Goal: Check status: Check status

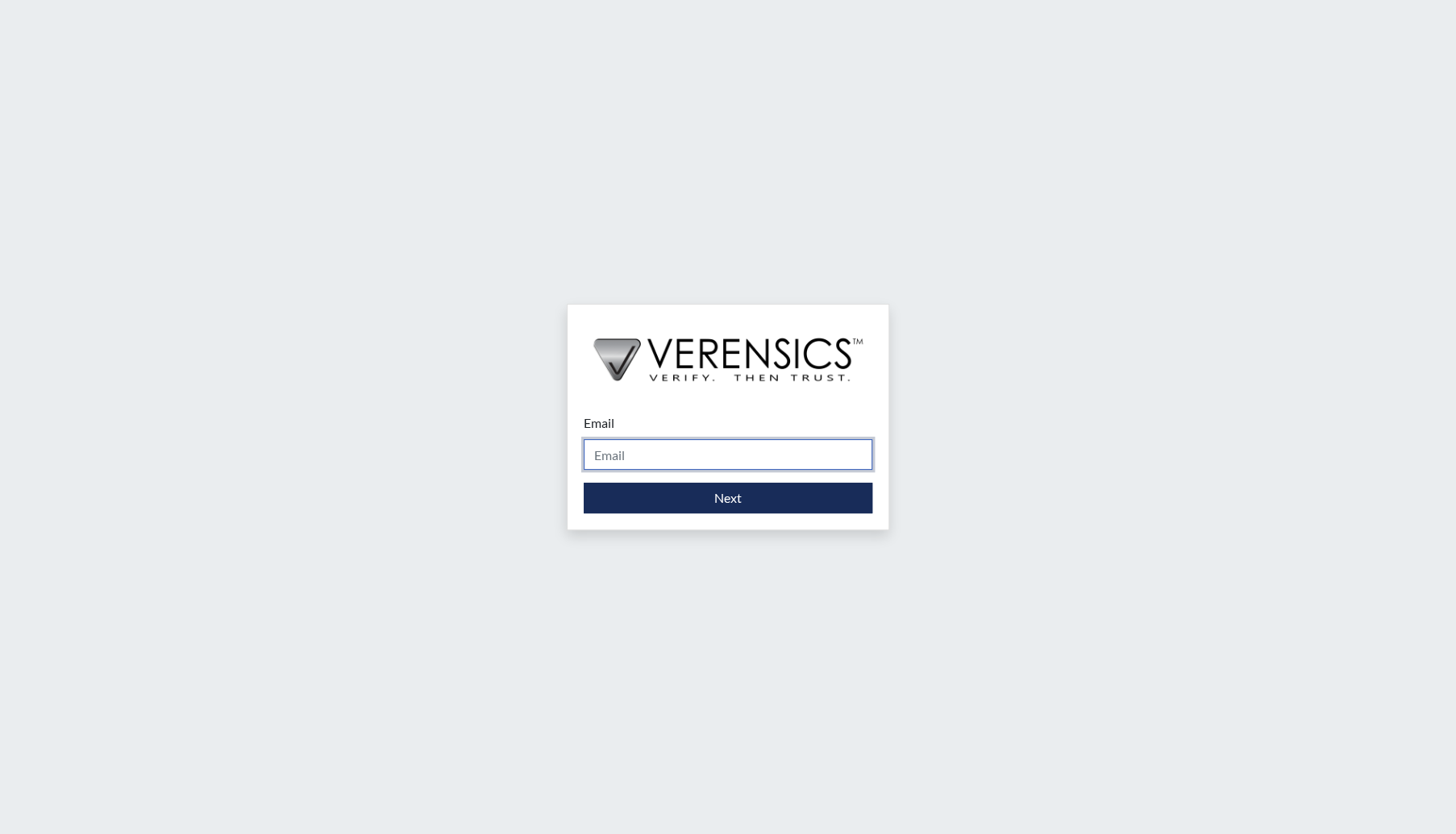
click at [716, 439] on input "Email" at bounding box center [728, 454] width 289 height 30
type input "[EMAIL_ADDRESS][DOMAIN_NAME]"
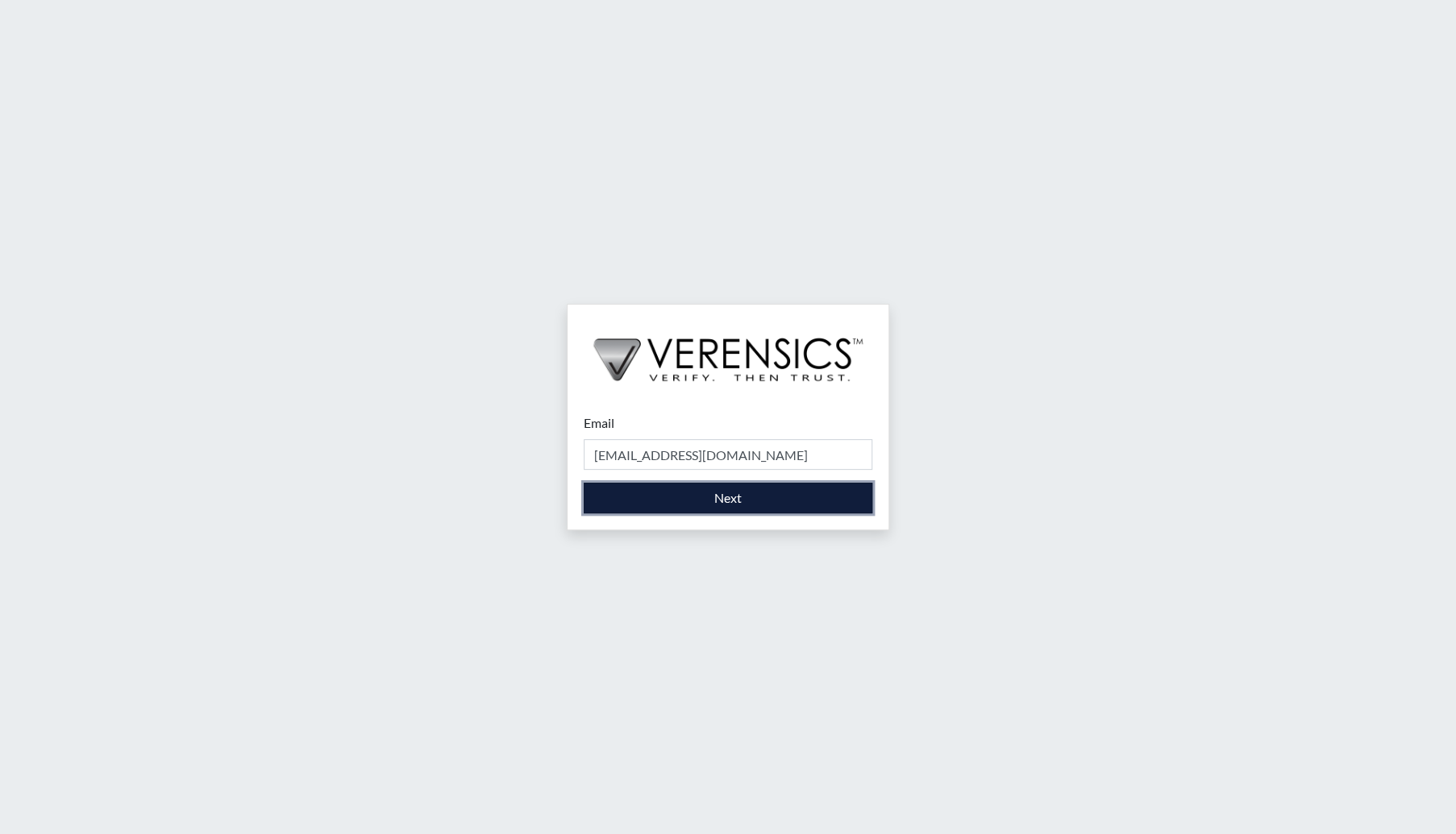
click at [766, 496] on button "Next" at bounding box center [728, 498] width 289 height 30
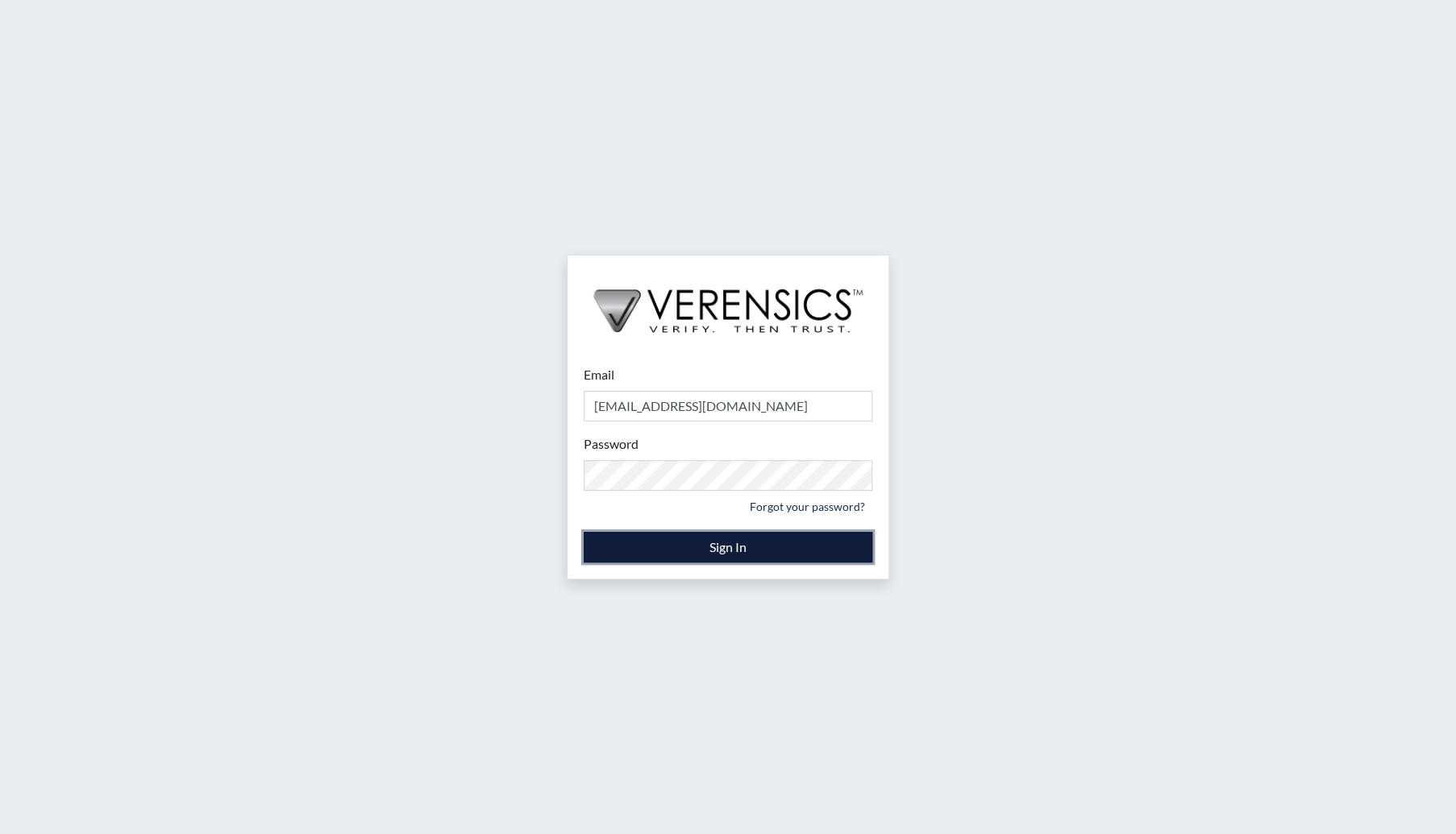
click at [703, 544] on button "Sign In" at bounding box center [728, 546] width 289 height 30
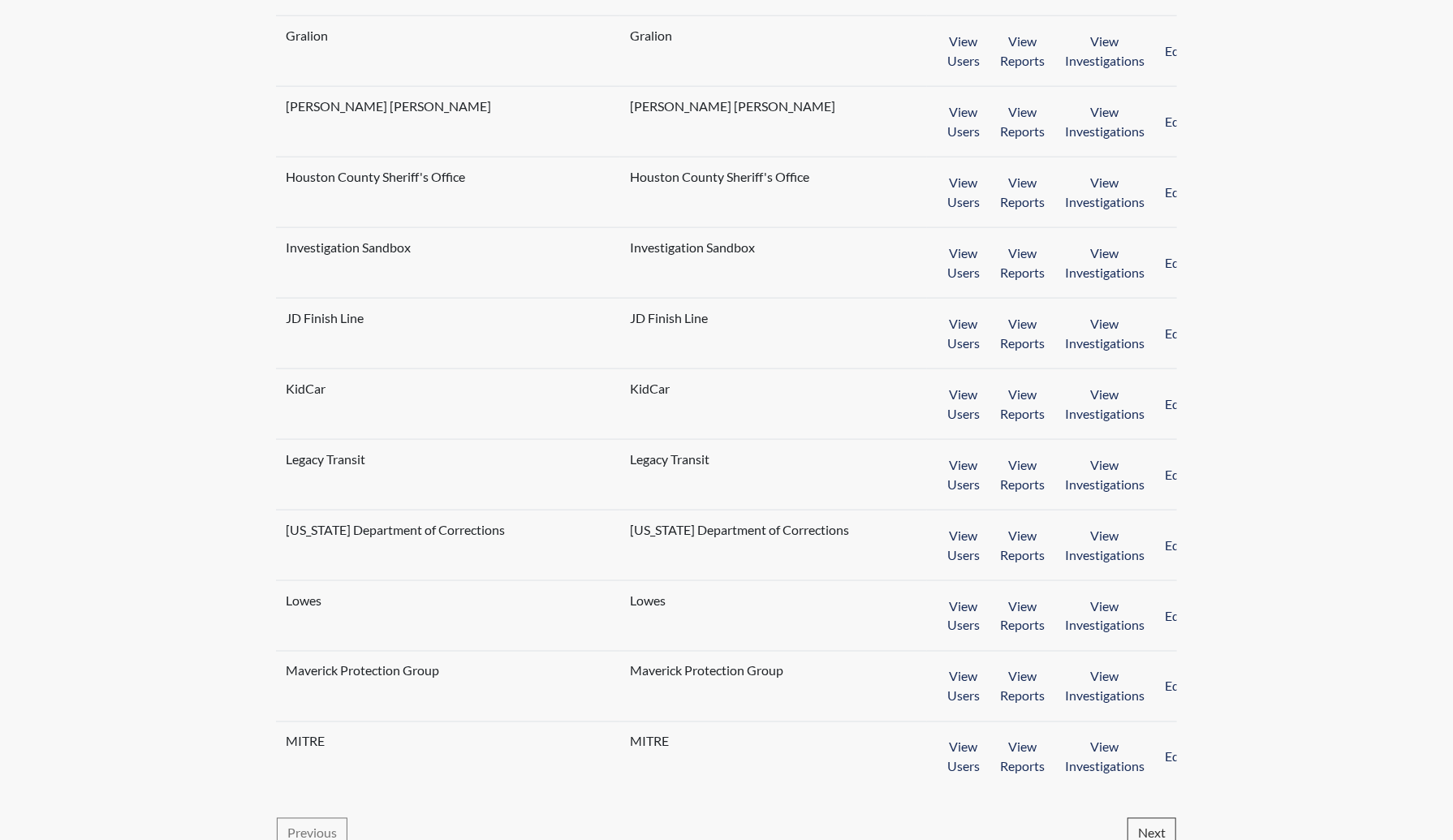
scroll to position [1196, 0]
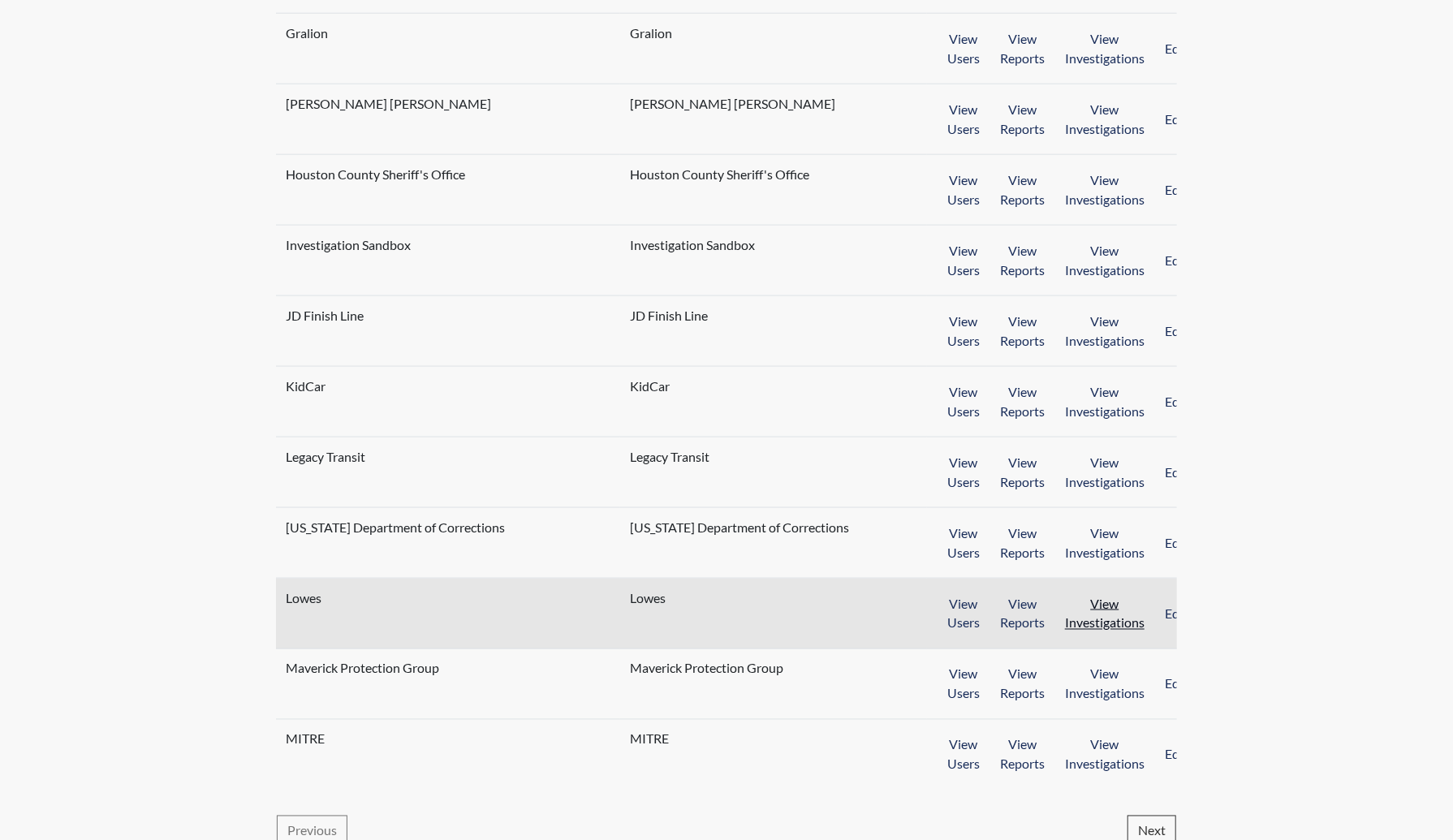
click at [1071, 597] on button "View Investigations" at bounding box center [1104, 614] width 101 height 51
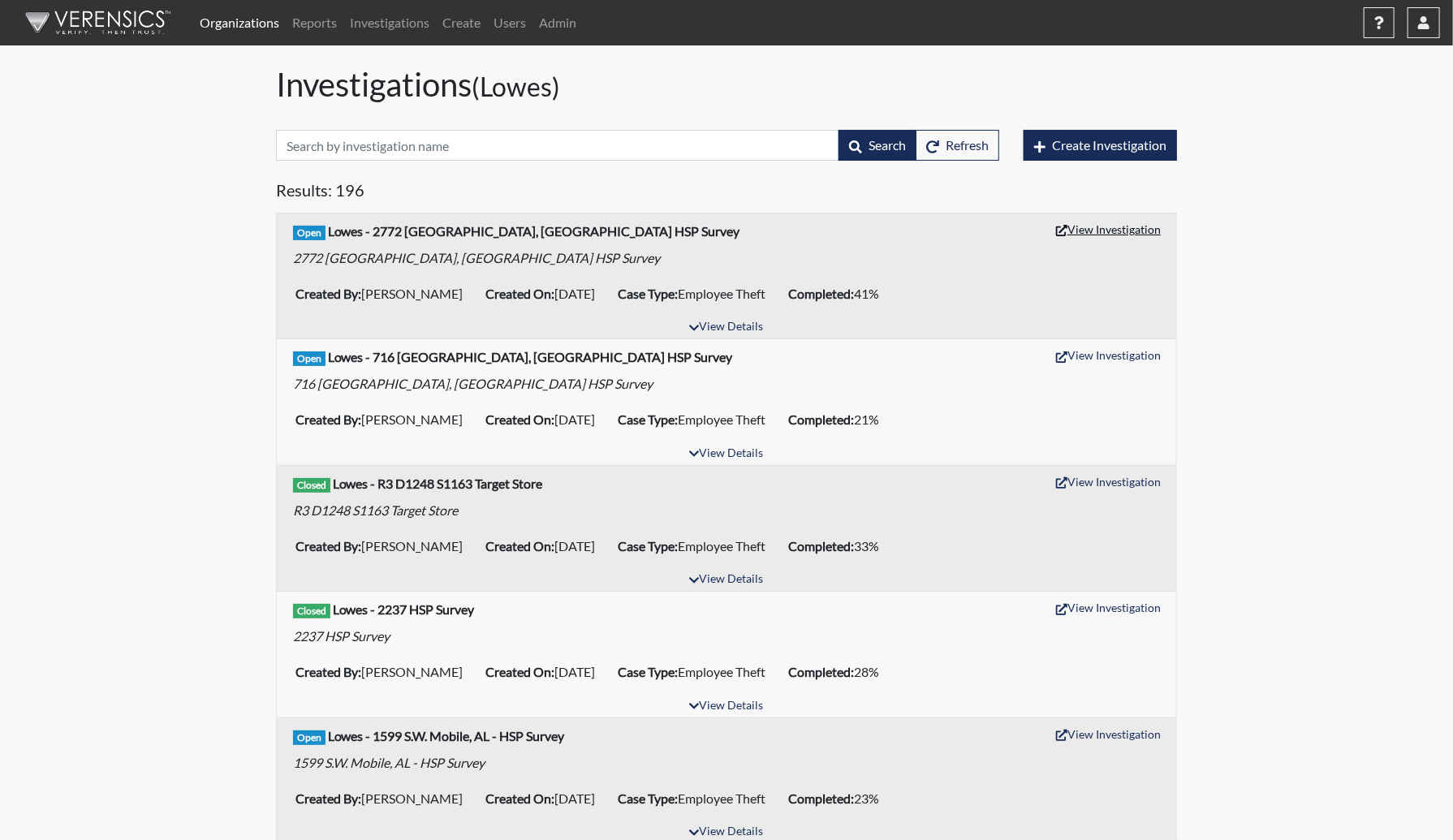
click at [1087, 239] on button "View Investigation" at bounding box center [1108, 229] width 119 height 25
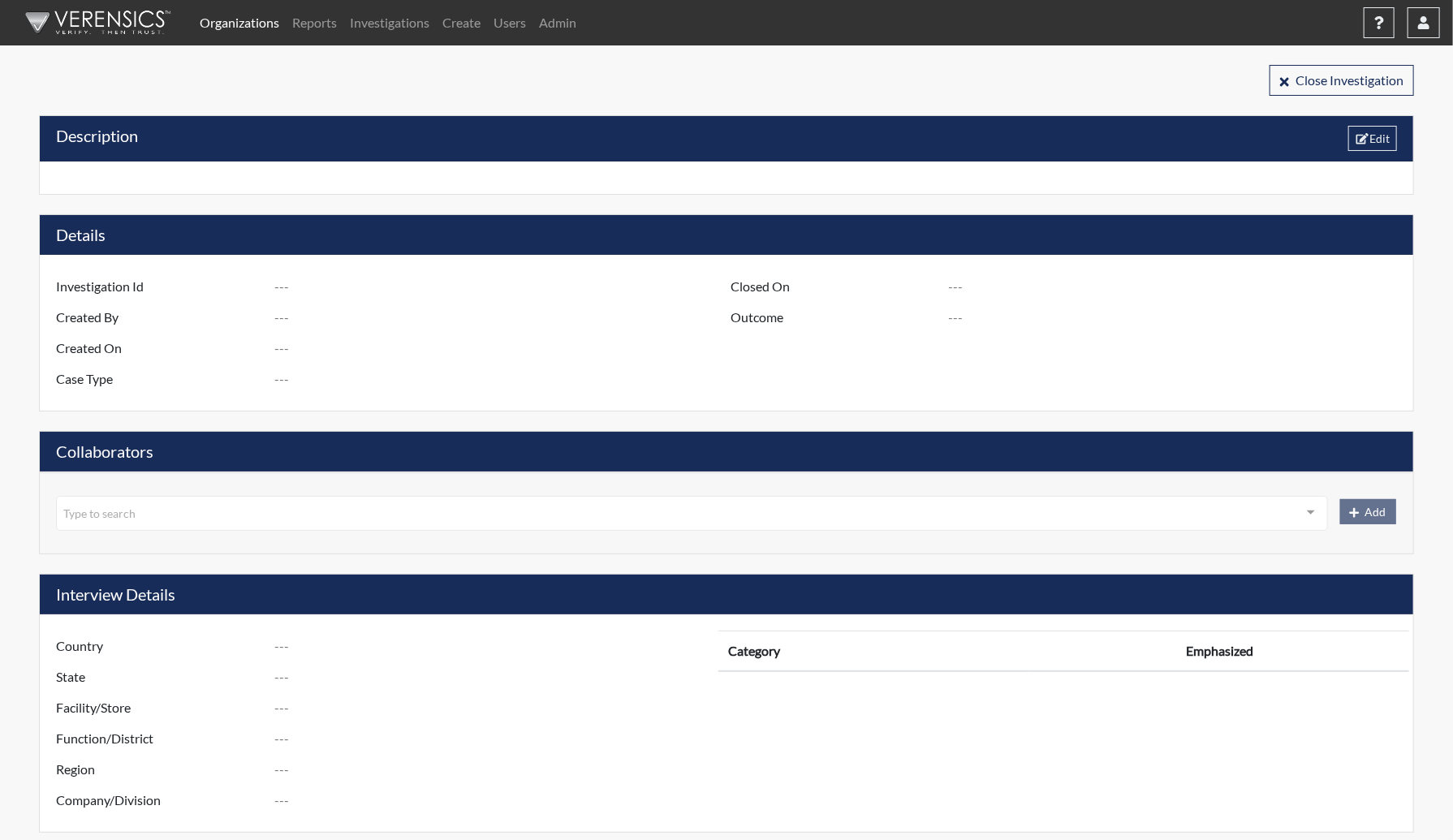
type input "R3 D1275 S2772 [GEOGRAPHIC_DATA], [GEOGRAPHIC_DATA] - HSP Survey"
type input "[PERSON_NAME]"
type input "[DATE]"
type input "Employee Theft"
type input "United States"
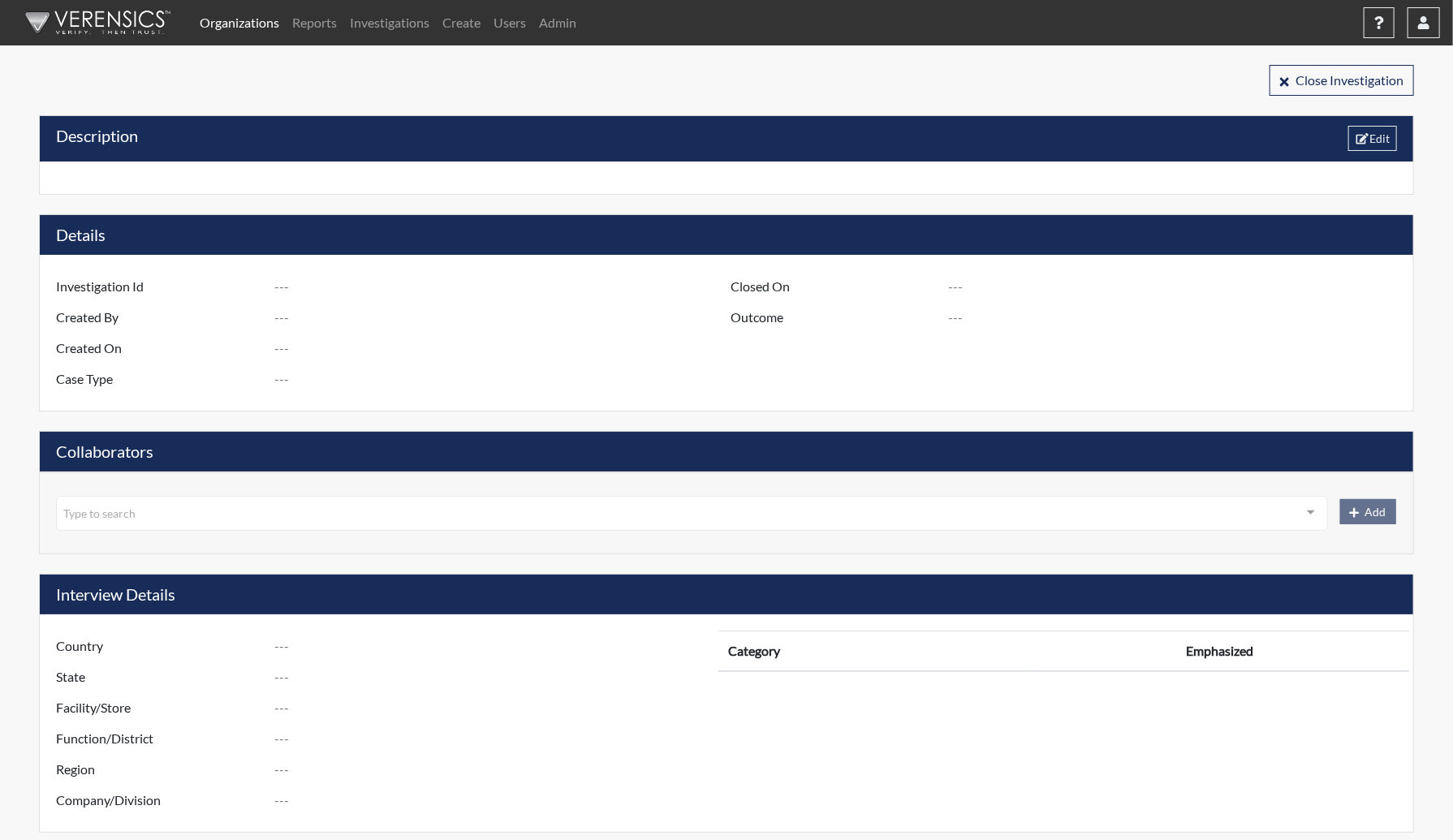
type input "Georgia"
type input "2772 POOLER GA"
type input "1275"
type input "3"
type input "South"
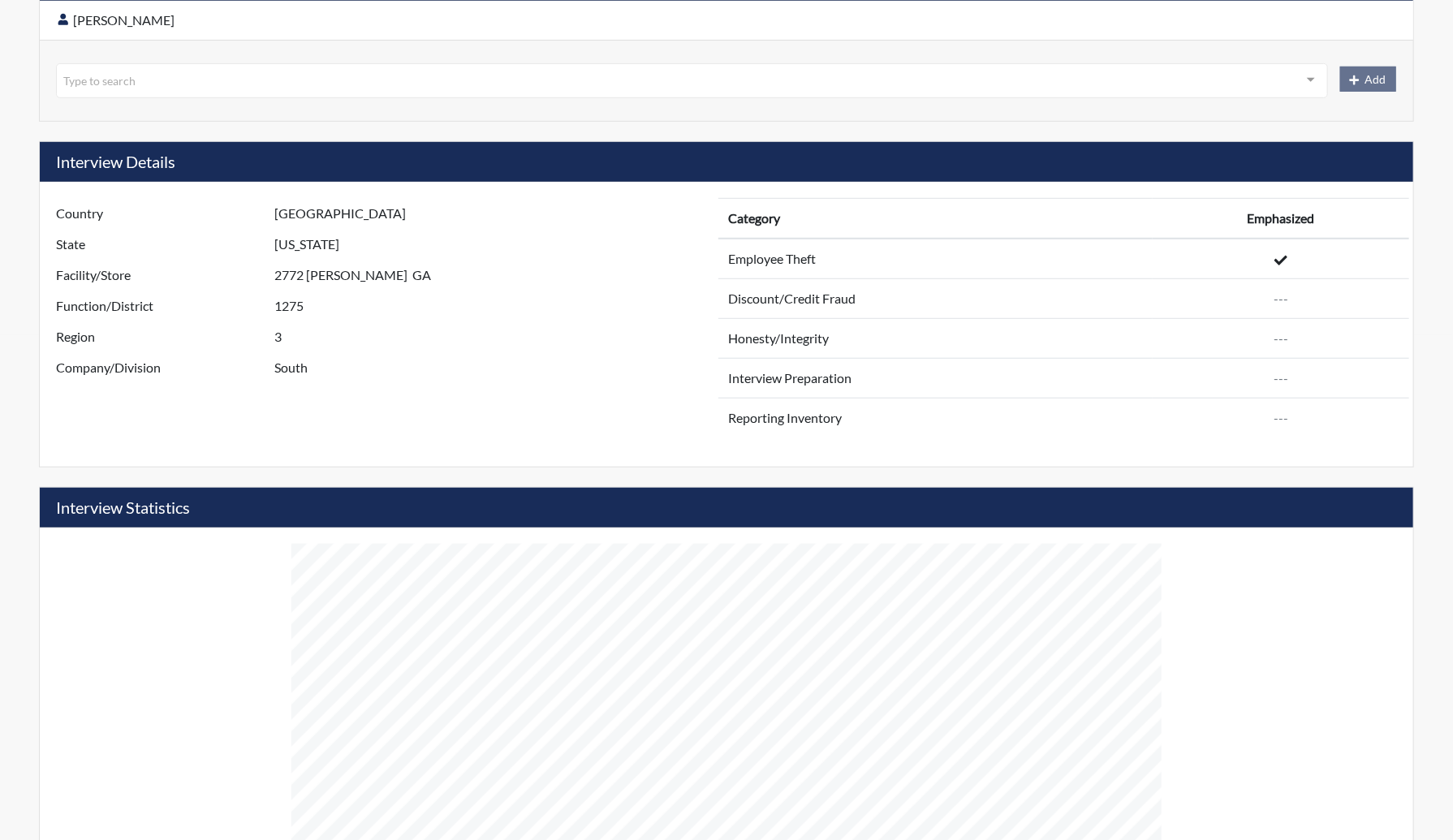
scroll to position [484, 0]
